Goal: Transaction & Acquisition: Purchase product/service

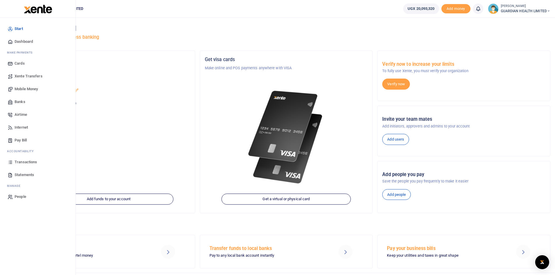
click at [29, 89] on span "Mobile Money" at bounding box center [26, 89] width 23 height 6
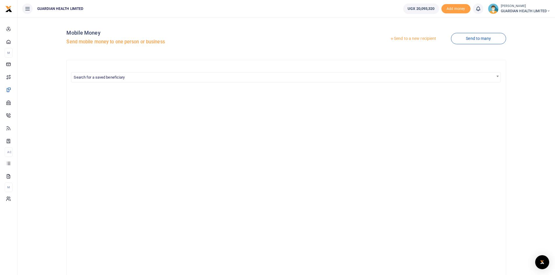
click at [427, 38] on link "Send to a new recipient" at bounding box center [413, 39] width 76 height 10
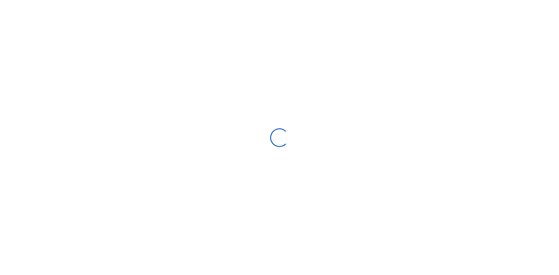
select select "Loading bundles"
select select
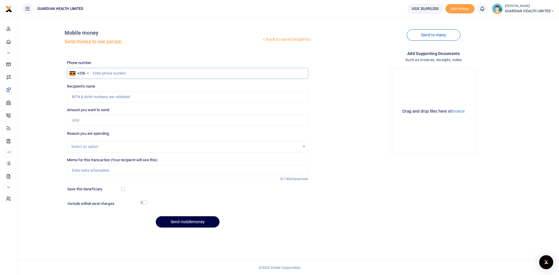
click at [134, 73] on input "text" at bounding box center [188, 73] width 242 height 11
type input "780253957"
click at [103, 120] on input "Amount you want to send" at bounding box center [188, 120] width 242 height 11
type input "Rogers Natuha"
paste input "164,637.00"
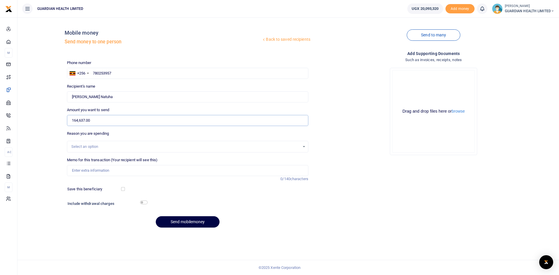
click at [80, 121] on input "164,637.00" at bounding box center [188, 120] width 242 height 11
drag, startPoint x: 87, startPoint y: 120, endPoint x: 63, endPoint y: 119, distance: 23.6
click at [63, 119] on div "Back to saved recipients Mobile money Send money to one person Send to many Pho…" at bounding box center [288, 127] width 537 height 210
paste input "70,637.00"
click at [79, 121] on input "170,637" at bounding box center [188, 120] width 242 height 11
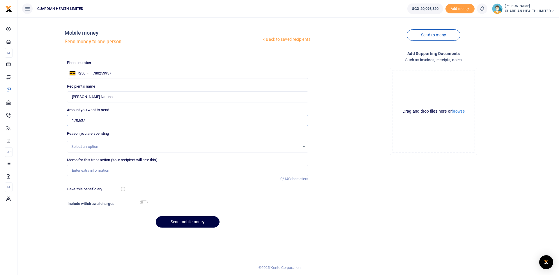
click at [80, 120] on input "170,637" at bounding box center [188, 120] width 242 height 11
click at [79, 121] on input "170,637" at bounding box center [188, 120] width 242 height 11
type input "170,637"
click at [84, 146] on div "Select an option" at bounding box center [185, 147] width 229 height 6
type input "c"
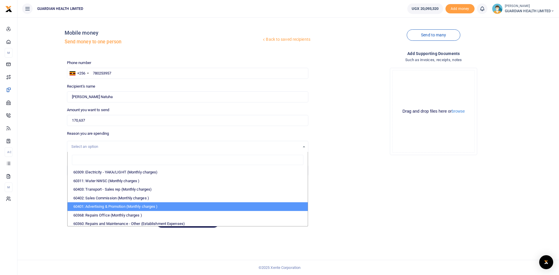
click at [332, 211] on div "Add supporting Documents Such as invoices, receipts, notes Drop your files here…" at bounding box center [434, 141] width 246 height 182
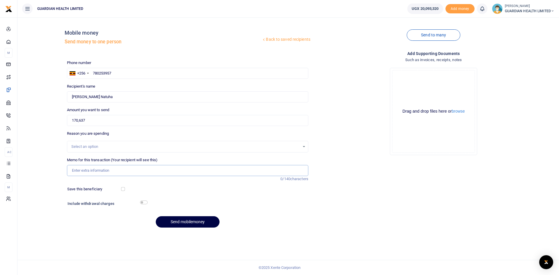
click at [107, 169] on input "Memo for this transaction (Your recipient will see this)" at bounding box center [188, 170] width 242 height 11
type input "NDA verification fees for Turkey stock inclusive of Bank charges"
click at [123, 190] on input "checkbox" at bounding box center [123, 189] width 4 height 4
checkbox input "true"
click at [146, 202] on input "checkbox" at bounding box center [144, 203] width 8 height 4
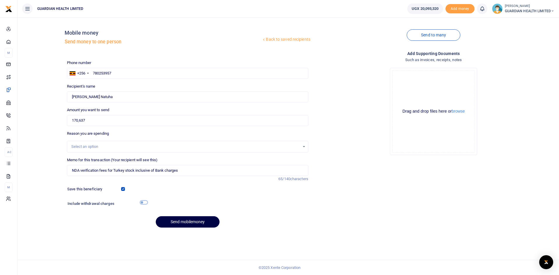
checkbox input "true"
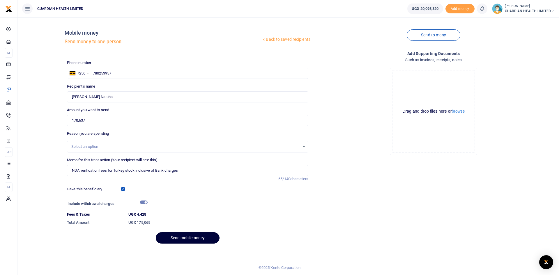
click at [184, 235] on button "Send mobilemoney" at bounding box center [188, 237] width 64 height 11
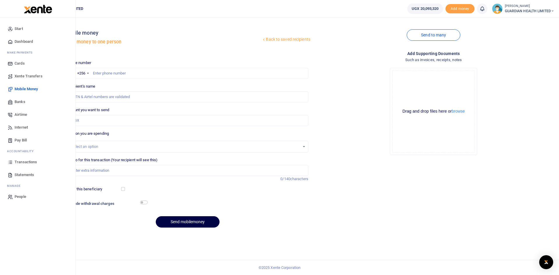
click at [26, 42] on span "Dashboard" at bounding box center [24, 42] width 18 height 6
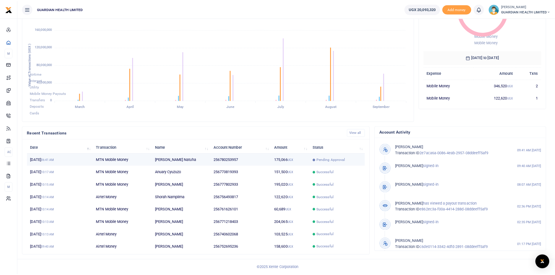
scroll to position [5, 5]
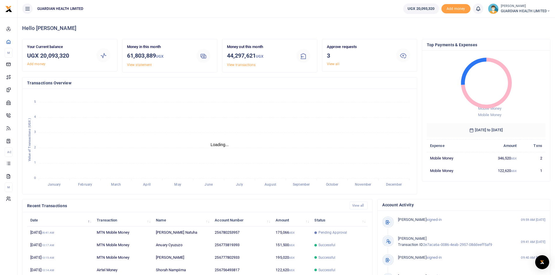
scroll to position [5, 5]
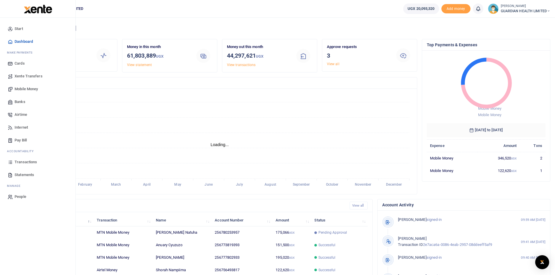
click at [30, 89] on span "Mobile Money" at bounding box center [26, 89] width 23 height 6
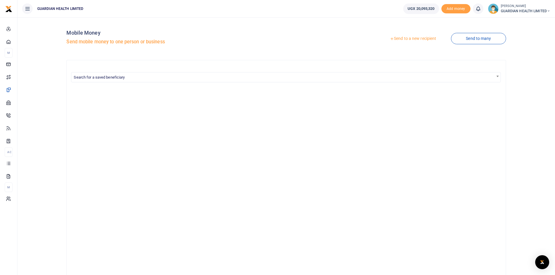
click at [401, 38] on link "Send to a new recipient" at bounding box center [413, 39] width 76 height 10
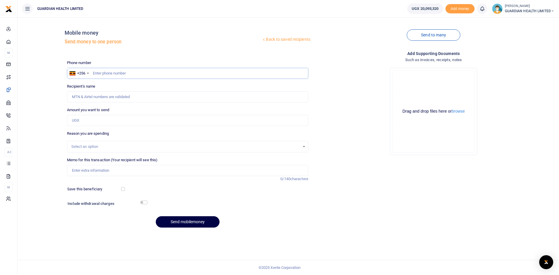
paste input "706739561"
click at [93, 74] on input "706739561" at bounding box center [188, 73] width 242 height 11
type input "706739561"
click at [97, 119] on input "Amount you want to send" at bounding box center [188, 120] width 242 height 11
type input "40,000"
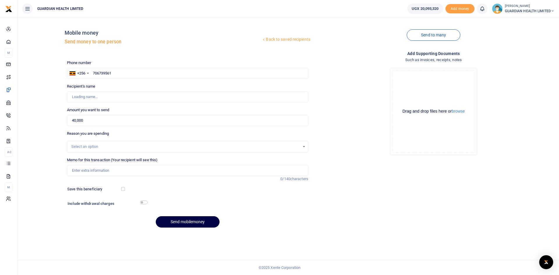
click at [103, 147] on div "Select an option" at bounding box center [185, 147] width 229 height 6
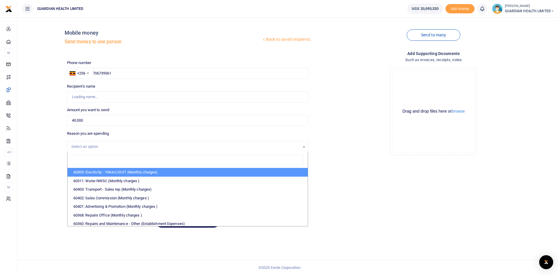
click at [103, 147] on div "Select an option" at bounding box center [185, 147] width 229 height 6
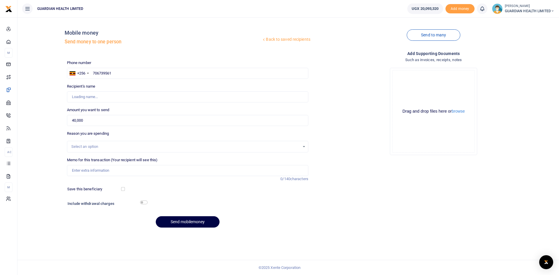
click at [103, 147] on div "Select an option" at bounding box center [185, 147] width 229 height 6
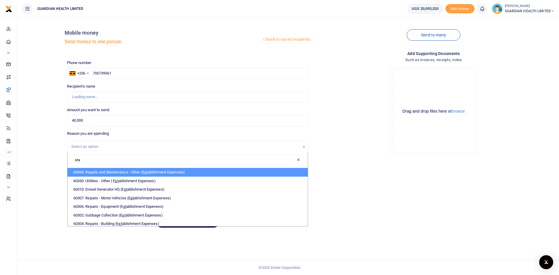
type input "staf"
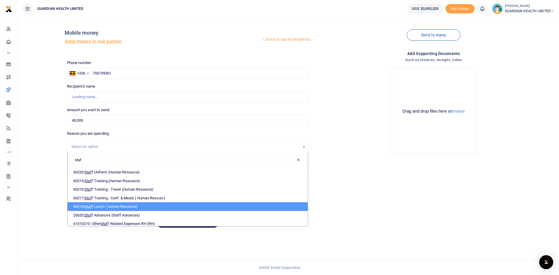
click at [112, 206] on li "60218: Staf f Lunch ( Human Resource)" at bounding box center [188, 206] width 240 height 9
select select "5399"
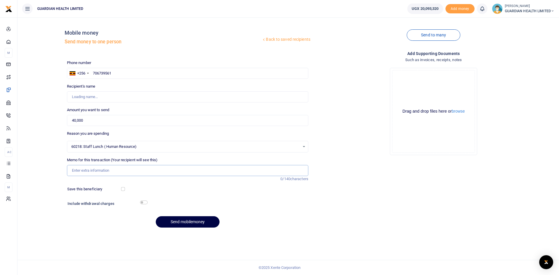
click at [89, 171] on input "Memo for this transaction (Your recipient will see this)" at bounding box center [188, 170] width 242 height 11
type input "Staff lunch during stock delivery to Jinja 1 2 and Mukono and Van washing"
click at [123, 189] on input "checkbox" at bounding box center [123, 189] width 4 height 4
checkbox input "true"
click at [143, 202] on input "checkbox" at bounding box center [144, 203] width 8 height 4
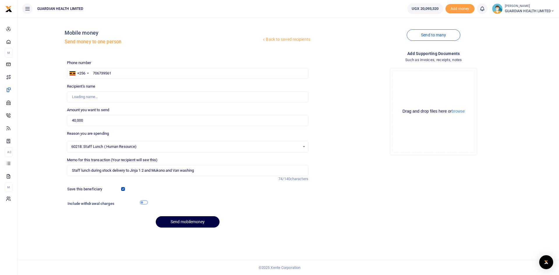
checkbox input "true"
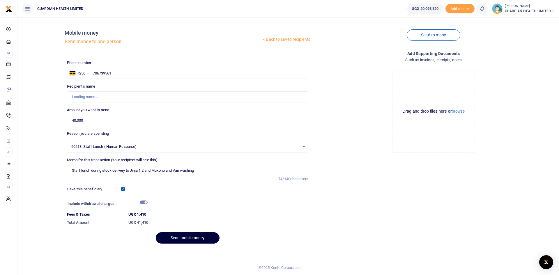
click at [182, 239] on button "Send mobilemoney" at bounding box center [188, 237] width 64 height 11
click at [129, 74] on input "706739561" at bounding box center [188, 73] width 242 height 11
click at [93, 72] on input "706739561" at bounding box center [188, 73] width 242 height 11
type input "706739561"
click at [93, 123] on input "40,000" at bounding box center [188, 120] width 242 height 11
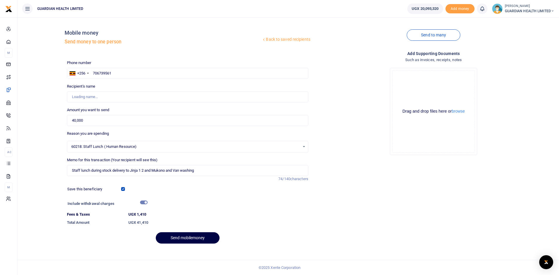
type input "Joseph Kasekende"
click at [195, 236] on button "Send mobilemoney" at bounding box center [188, 237] width 64 height 11
